Goal: Task Accomplishment & Management: Manage account settings

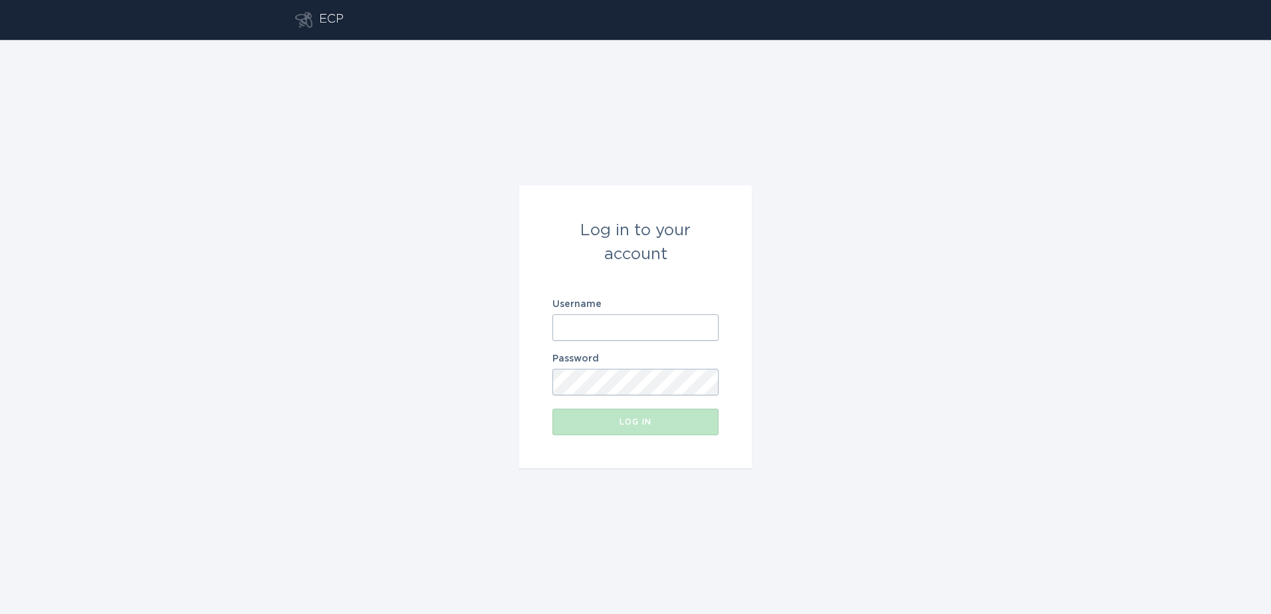
click at [654, 309] on div "Username" at bounding box center [636, 320] width 166 height 41
click at [654, 336] on input "Username" at bounding box center [636, 328] width 166 height 27
type input "[PERSON_NAME][EMAIL_ADDRESS][PERSON_NAME][DOMAIN_NAME]"
click at [1127, 126] on div "Log in to your account Username [PERSON_NAME][EMAIL_ADDRESS][PERSON_NAME][DOMAI…" at bounding box center [635, 327] width 1271 height 574
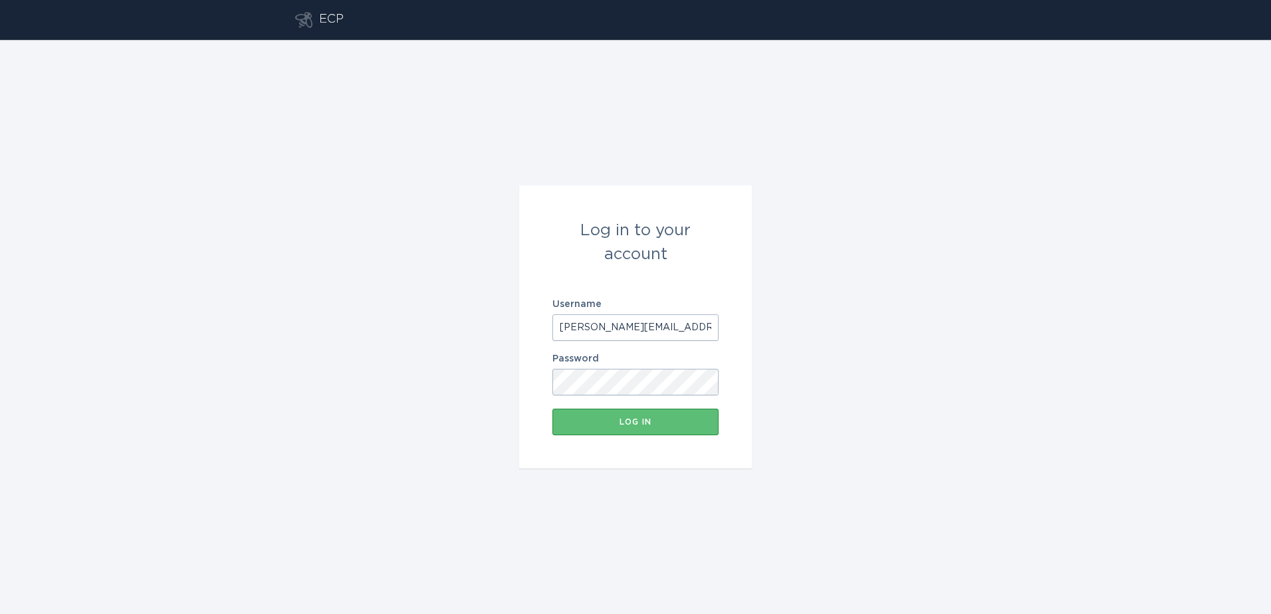
click at [696, 405] on form "Log in to your account Username [PERSON_NAME][EMAIL_ADDRESS][PERSON_NAME][DOMAI…" at bounding box center [635, 327] width 233 height 283
click at [696, 408] on form "Log in to your account Username [PERSON_NAME][EMAIL_ADDRESS][PERSON_NAME][DOMAI…" at bounding box center [635, 327] width 233 height 283
click at [693, 414] on button "Log in" at bounding box center [636, 422] width 166 height 27
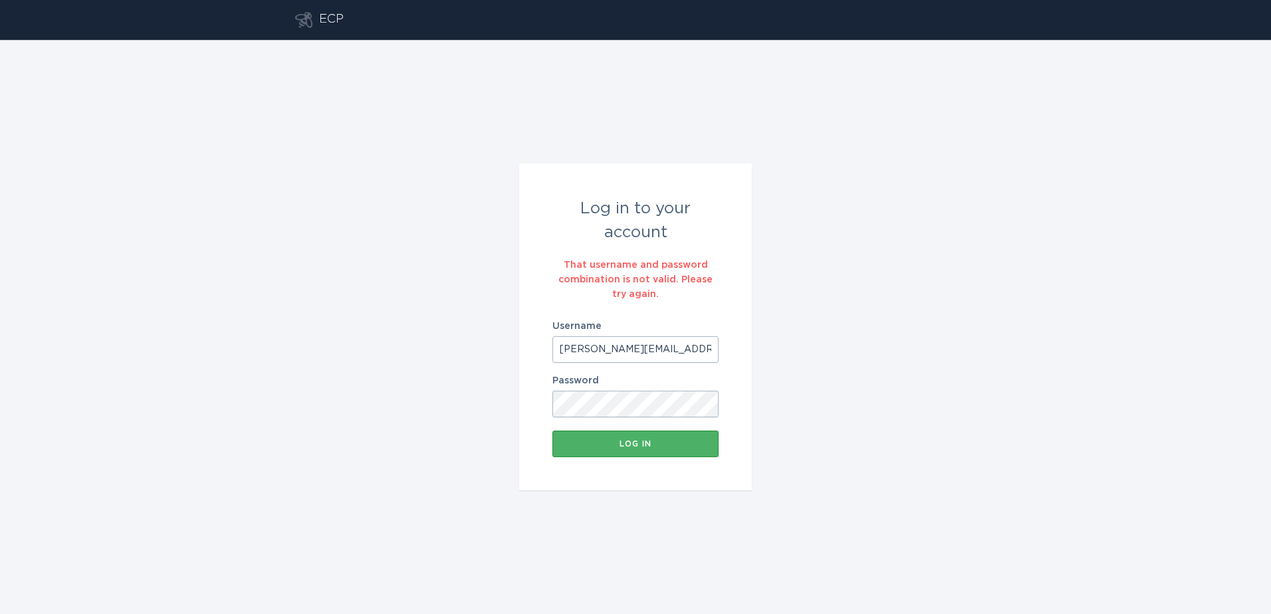
click at [637, 444] on div "Log in" at bounding box center [635, 444] width 153 height 8
